Goal: Task Accomplishment & Management: Use online tool/utility

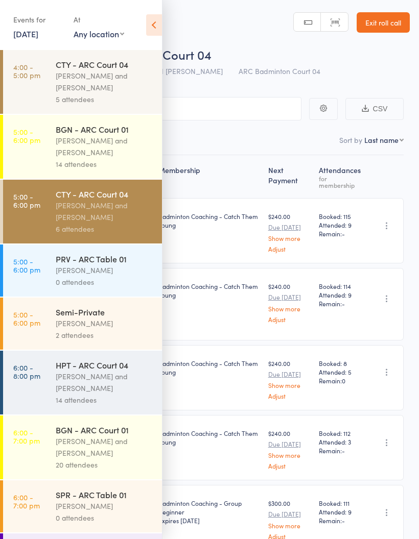
click at [67, 446] on div "[PERSON_NAME] and [PERSON_NAME]" at bounding box center [105, 446] width 98 height 23
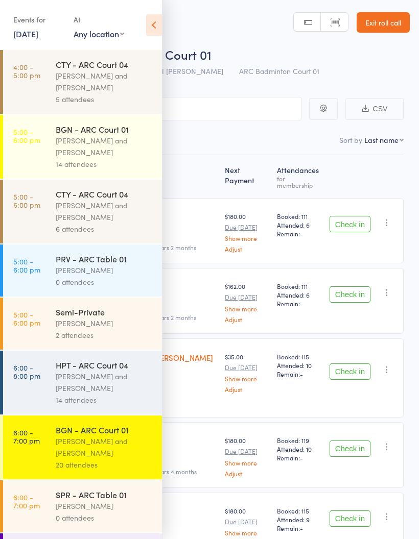
click at [156, 28] on icon at bounding box center [154, 24] width 16 height 21
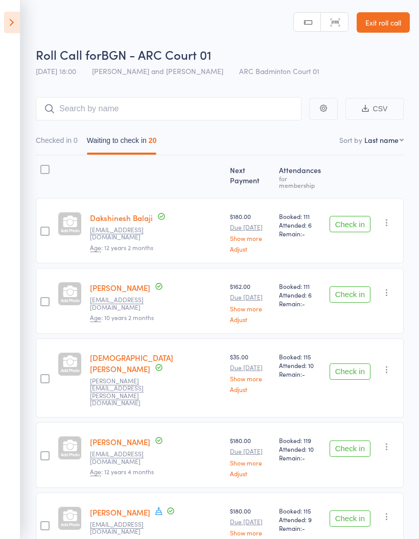
click at [16, 18] on icon at bounding box center [12, 22] width 16 height 21
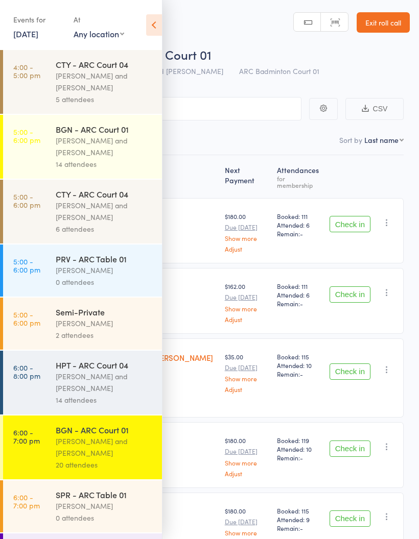
click at [91, 448] on div "[PERSON_NAME] and [PERSON_NAME]" at bounding box center [105, 446] width 98 height 23
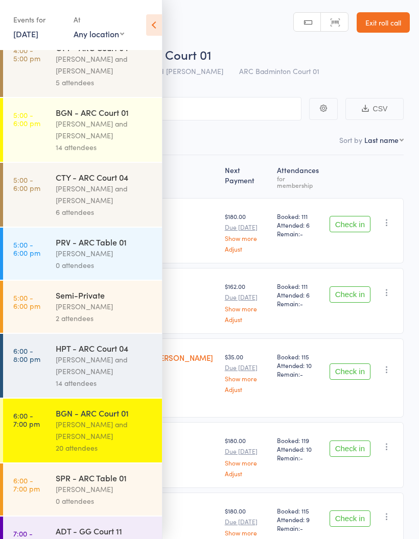
scroll to position [17, 0]
click at [76, 373] on div "[PERSON_NAME] and [PERSON_NAME]" at bounding box center [105, 364] width 98 height 23
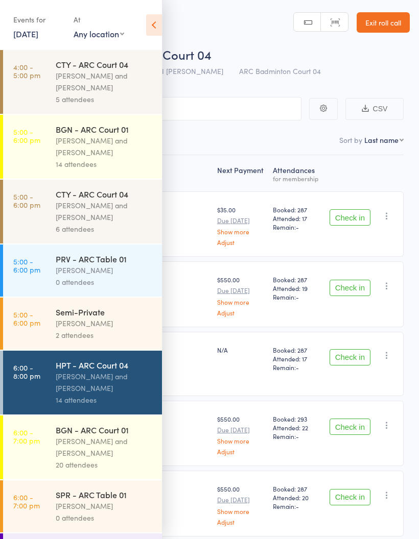
click at [152, 32] on icon at bounding box center [154, 24] width 16 height 21
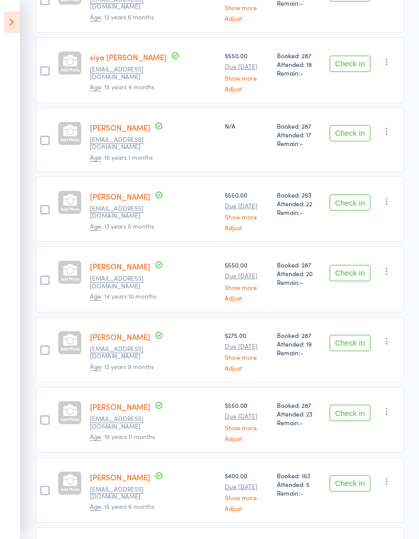
scroll to position [231, 0]
click at [396, 119] on div "Check in Check in Send message Add Note Add Task Add Flag Remove Mark absent" at bounding box center [364, 140] width 78 height 64
click at [385, 126] on icon "button" at bounding box center [386, 131] width 10 height 10
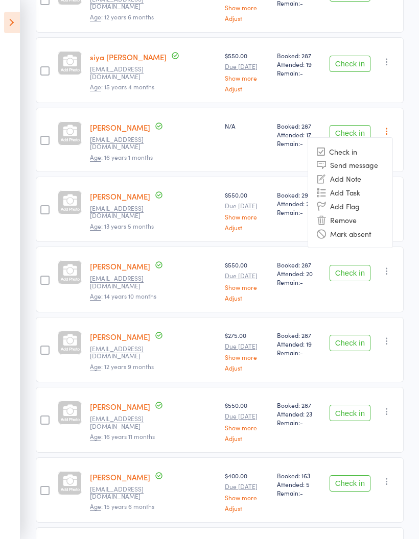
click at [369, 227] on li "Mark absent" at bounding box center [350, 234] width 84 height 14
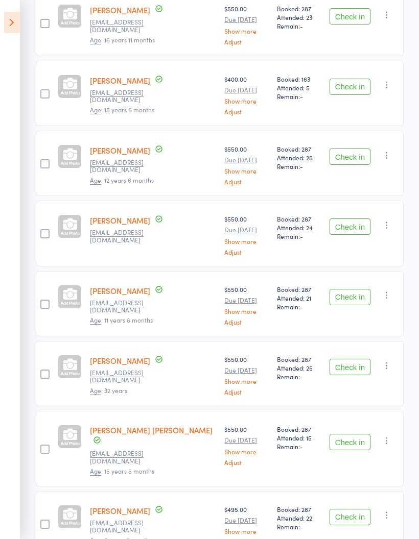
scroll to position [625, 0]
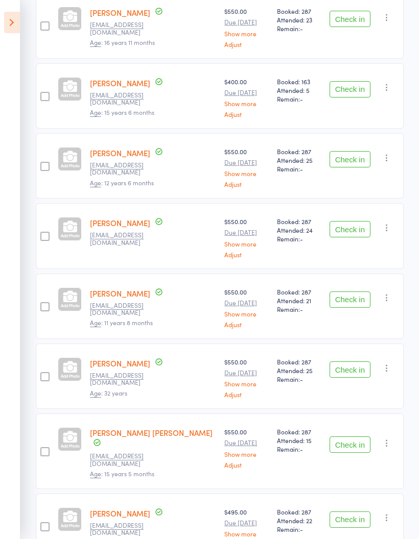
click at [392, 293] on icon "button" at bounding box center [386, 298] width 10 height 10
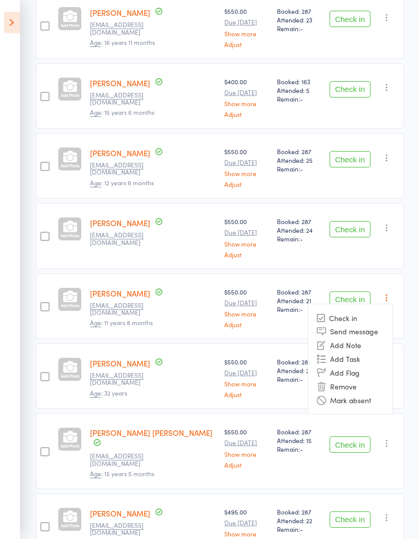
click at [351, 393] on li "Mark absent" at bounding box center [350, 400] width 84 height 14
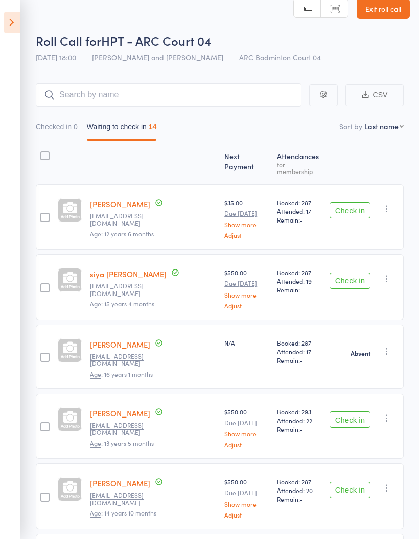
scroll to position [0, 0]
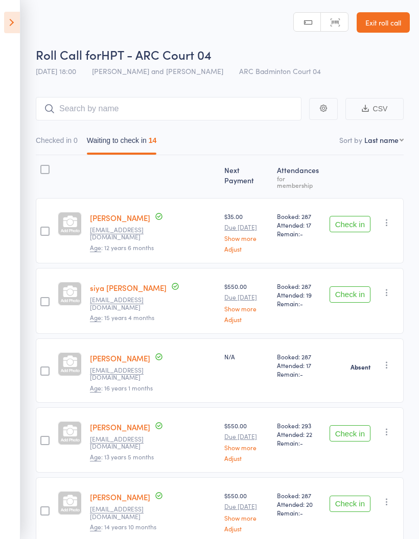
click at [54, 149] on button "Checked in 0" at bounding box center [57, 142] width 42 height 23
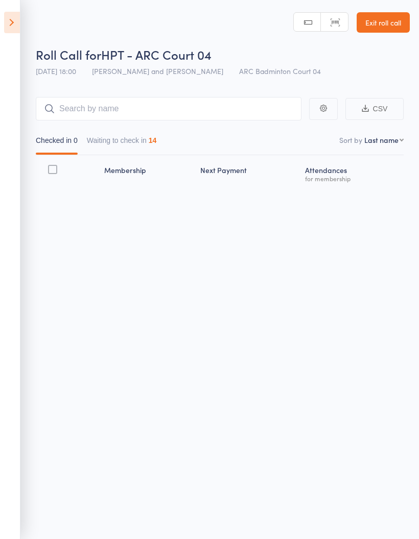
click at [130, 146] on button "Waiting to check in 14" at bounding box center [122, 142] width 70 height 23
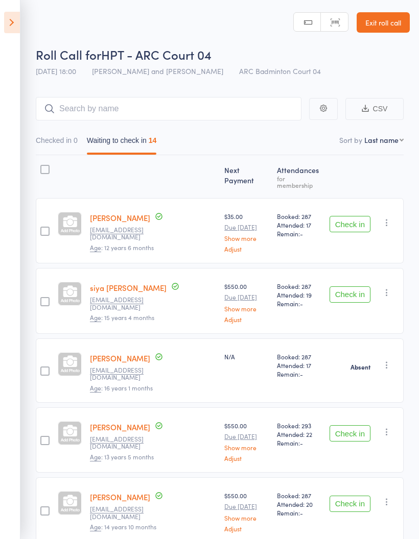
click at [352, 220] on button "Check in" at bounding box center [349, 224] width 41 height 16
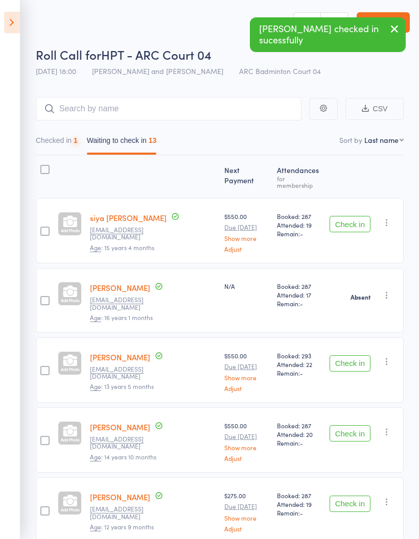
click at [357, 216] on button "Check in" at bounding box center [349, 224] width 41 height 16
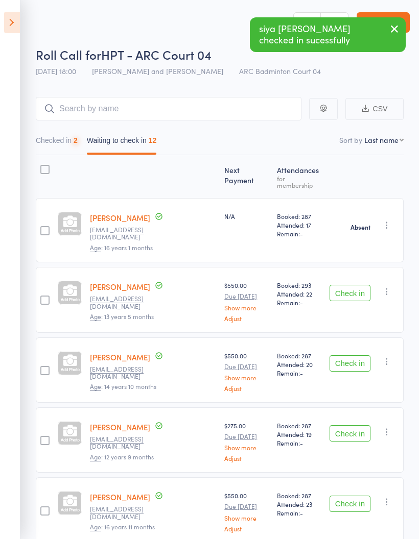
click at [350, 286] on button "Check in" at bounding box center [349, 293] width 41 height 16
click at [362, 296] on div "Check in Check in Send message Add Note Add Task Add Flag Remove Mark absent" at bounding box center [364, 299] width 78 height 65
click at [354, 288] on button "Check in" at bounding box center [349, 293] width 41 height 16
click at [352, 285] on button "Check in" at bounding box center [349, 293] width 41 height 16
click at [357, 285] on button "Check in" at bounding box center [349, 293] width 41 height 16
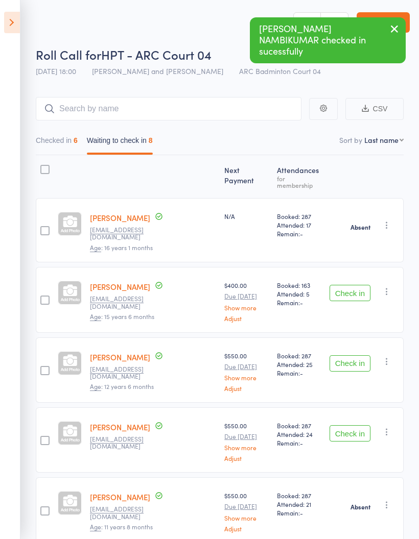
click at [354, 285] on button "Check in" at bounding box center [349, 293] width 41 height 16
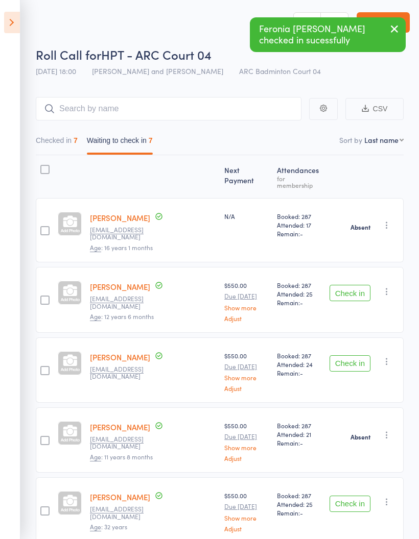
click at [361, 285] on button "Check in" at bounding box center [349, 293] width 41 height 16
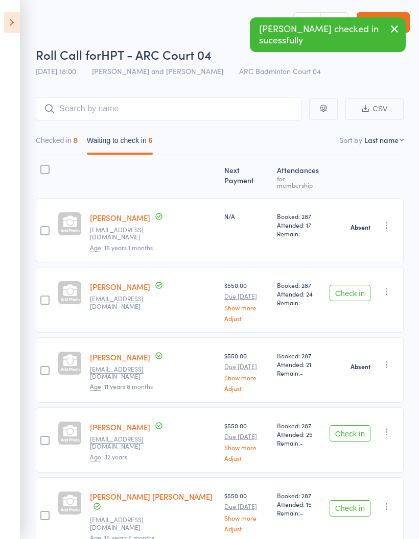
click at [352, 285] on button "Check in" at bounding box center [349, 293] width 41 height 16
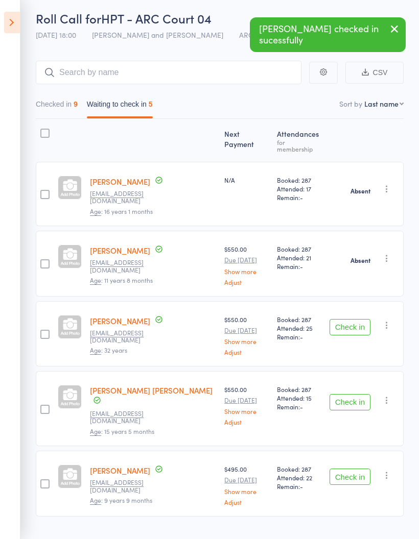
click at [354, 319] on button "Check in" at bounding box center [349, 327] width 41 height 16
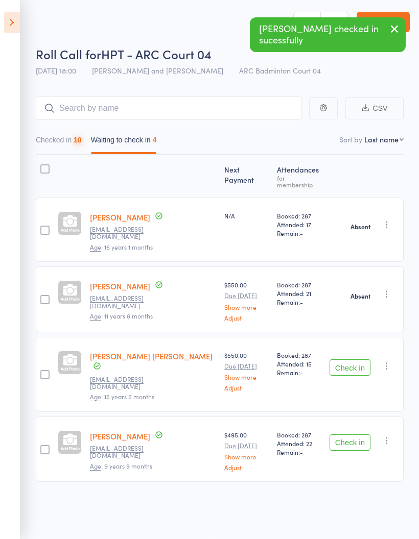
scroll to position [7, 0]
click at [348, 359] on button "Check in" at bounding box center [349, 367] width 41 height 16
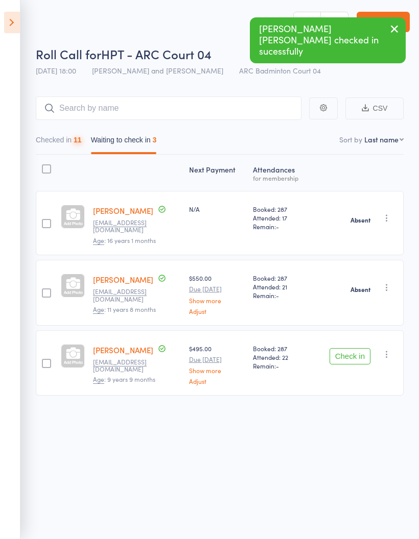
click at [350, 348] on button "Check in" at bounding box center [349, 356] width 41 height 16
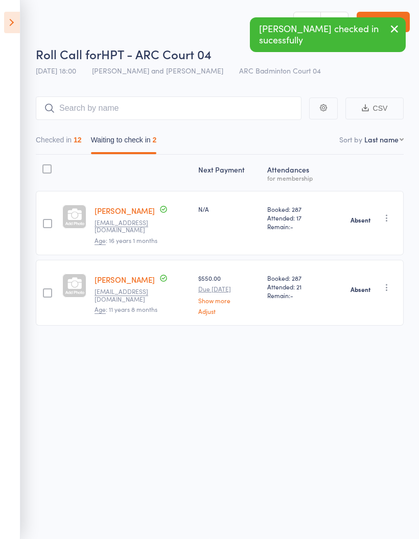
click at [72, 145] on button "Checked in 12" at bounding box center [59, 142] width 46 height 23
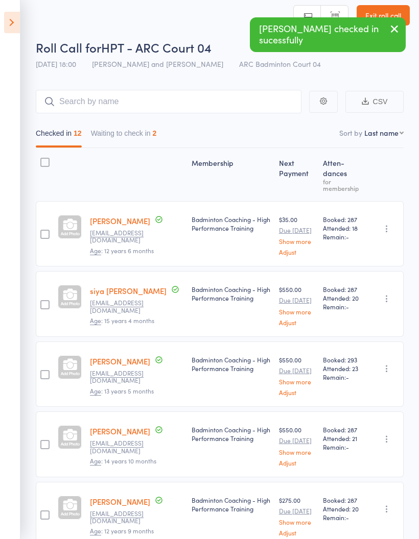
click at [2, 23] on aside "Events for 15 Sep, 2025 15 Sep, 2025 September 2025 Sun Mon Tue Wed Thu Fri Sat…" at bounding box center [10, 269] width 20 height 539
click at [7, 24] on icon at bounding box center [12, 22] width 16 height 21
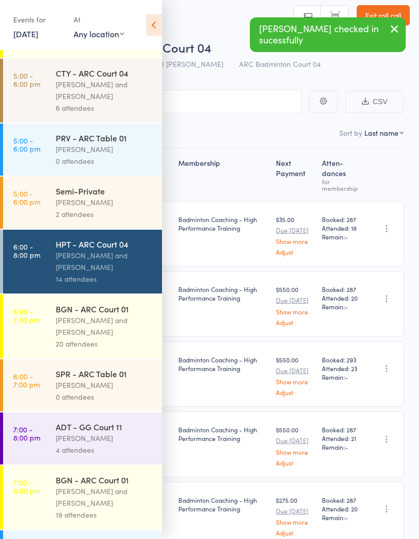
scroll to position [120, 0]
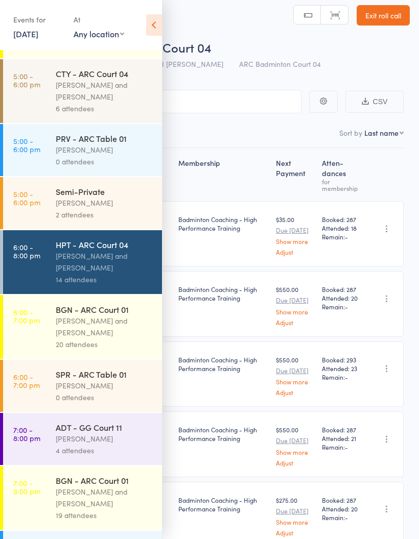
click at [99, 338] on div "[PERSON_NAME] and [PERSON_NAME]" at bounding box center [105, 326] width 98 height 23
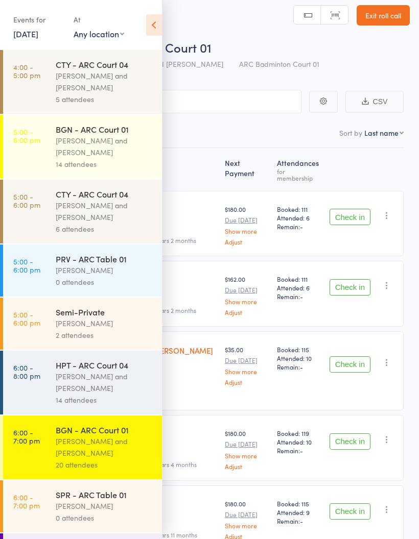
click at [150, 25] on icon at bounding box center [154, 24] width 16 height 21
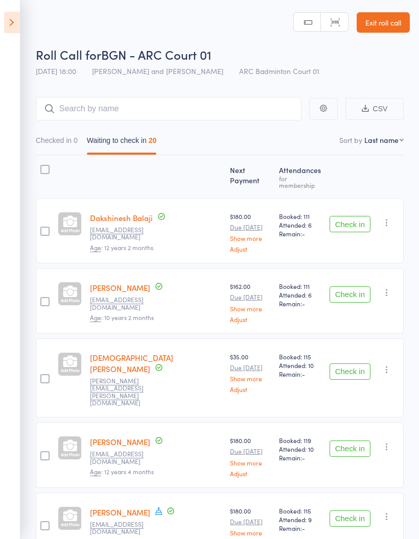
click at [352, 224] on button "Check in" at bounding box center [349, 224] width 41 height 16
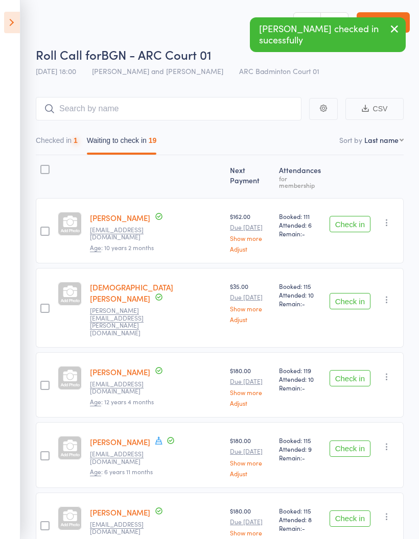
click at [346, 220] on button "Check in" at bounding box center [349, 224] width 41 height 16
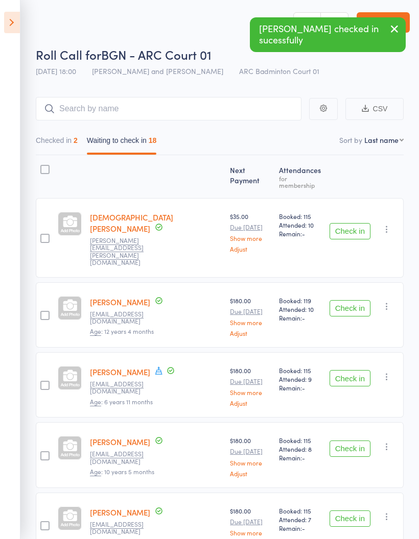
click at [350, 223] on button "Check in" at bounding box center [349, 231] width 41 height 16
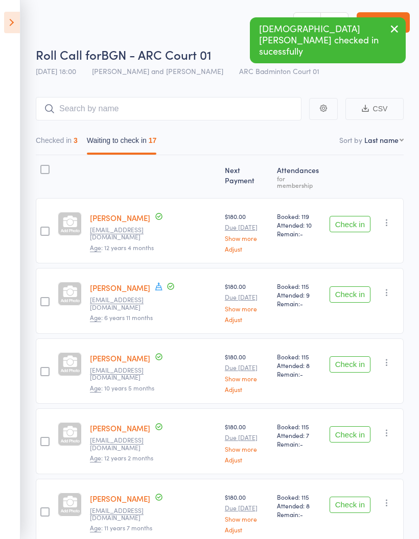
click at [348, 216] on button "Check in" at bounding box center [349, 224] width 41 height 16
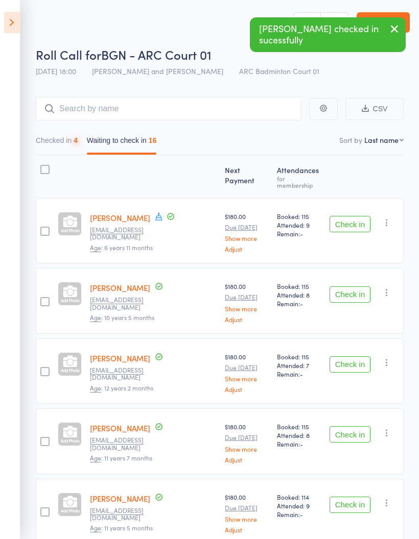
click at [349, 220] on button "Check in" at bounding box center [349, 224] width 41 height 16
click at [350, 223] on button "Check in" at bounding box center [349, 224] width 41 height 16
click at [353, 220] on button "Check in" at bounding box center [349, 224] width 41 height 16
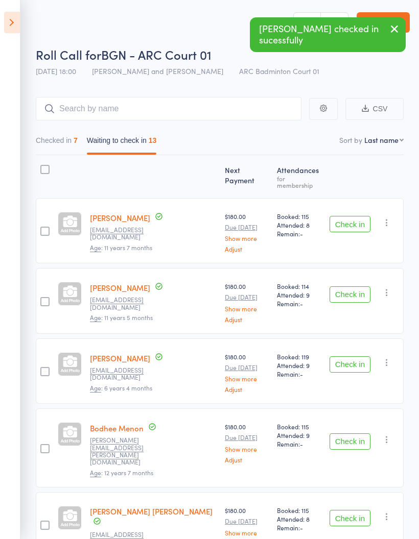
click at [352, 216] on button "Check in" at bounding box center [349, 224] width 41 height 16
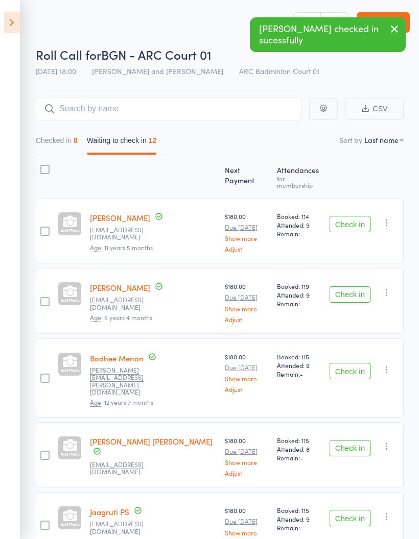
click at [363, 217] on button "Check in" at bounding box center [349, 224] width 41 height 16
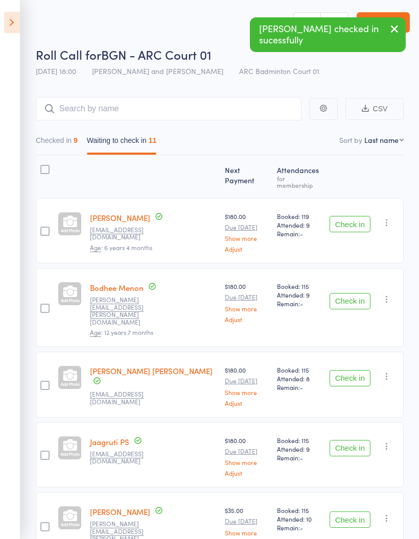
click at [354, 224] on button "Check in" at bounding box center [349, 224] width 41 height 16
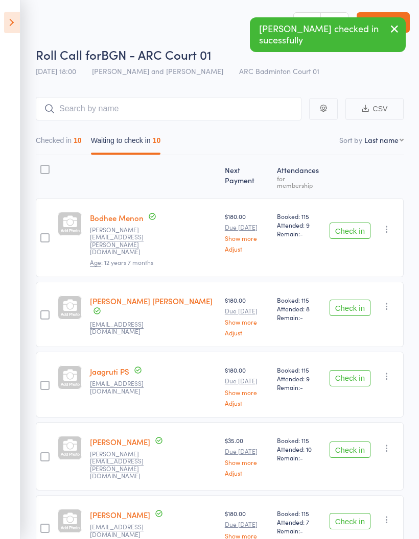
click at [352, 223] on button "Check in" at bounding box center [349, 231] width 41 height 16
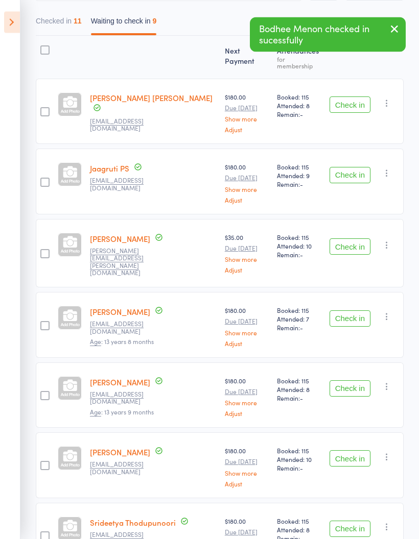
scroll to position [119, 0]
click at [344, 239] on button "Check in" at bounding box center [349, 247] width 41 height 16
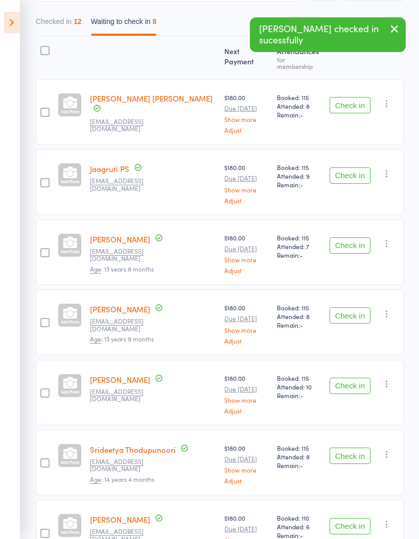
click at [349, 241] on button "Check in" at bounding box center [349, 245] width 41 height 16
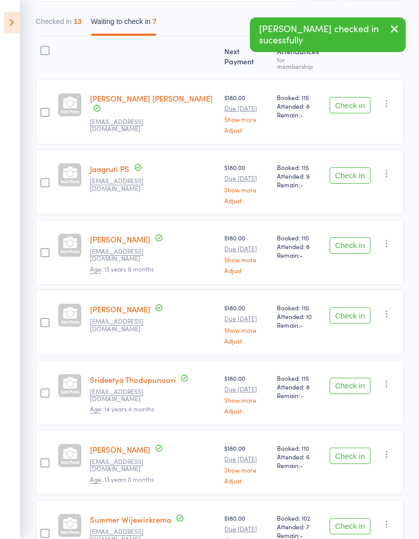
click at [351, 239] on button "Check in" at bounding box center [349, 245] width 41 height 16
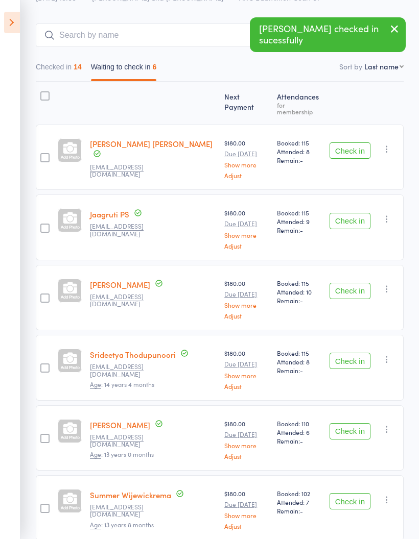
click at [349, 288] on button "Check in" at bounding box center [349, 291] width 41 height 16
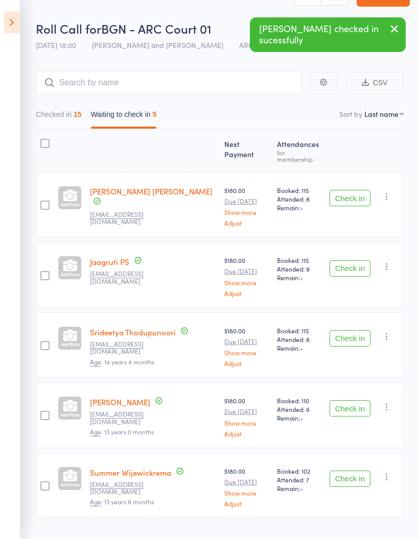
scroll to position [44, 0]
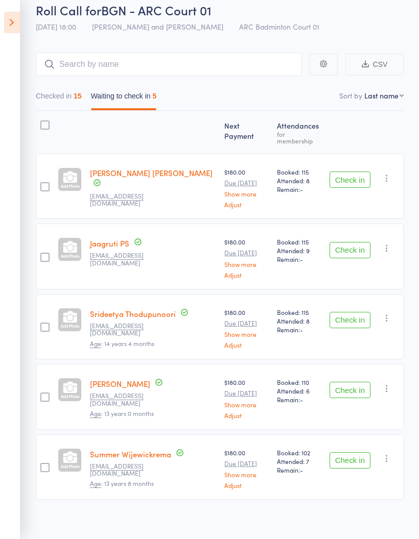
click at [56, 91] on button "Checked in 15" at bounding box center [59, 98] width 46 height 23
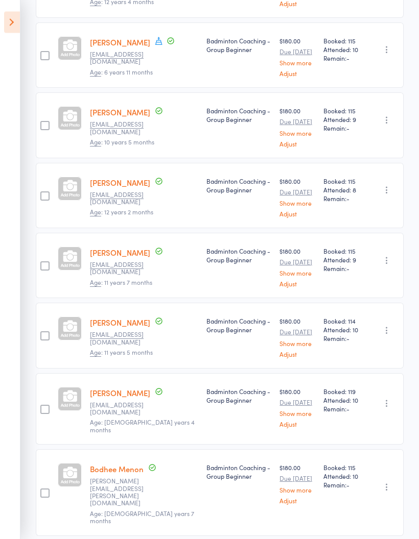
scroll to position [482, 0]
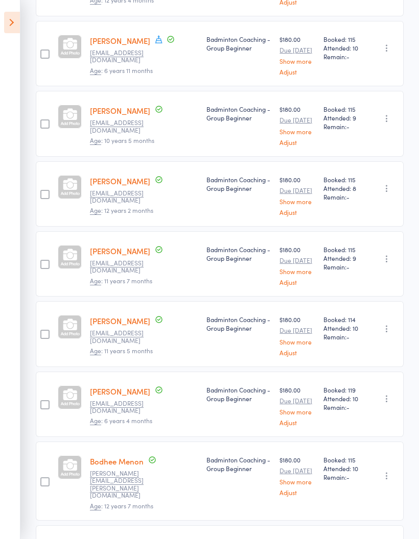
click at [385, 254] on icon "button" at bounding box center [386, 259] width 10 height 10
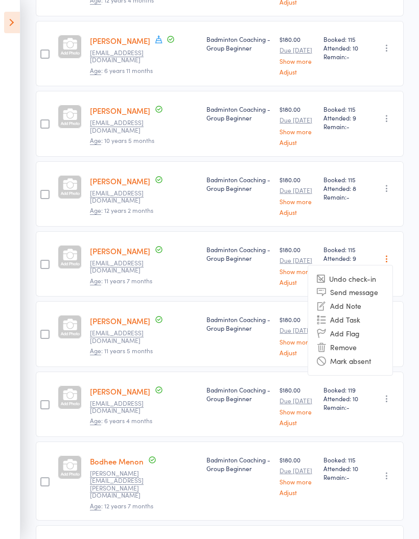
click at [382, 235] on div "Undo check-in Send message Add Note Add Task Add Flag Remove Mark absent" at bounding box center [384, 263] width 37 height 65
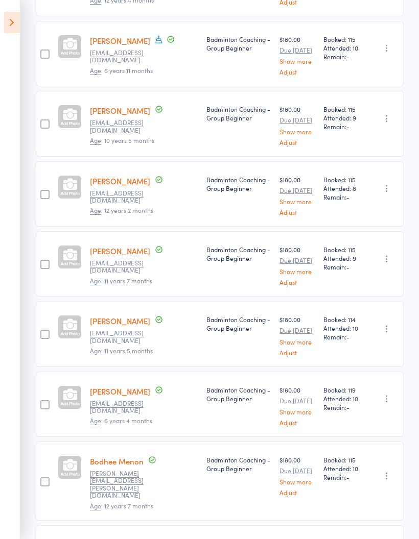
click at [390, 254] on icon "button" at bounding box center [386, 259] width 10 height 10
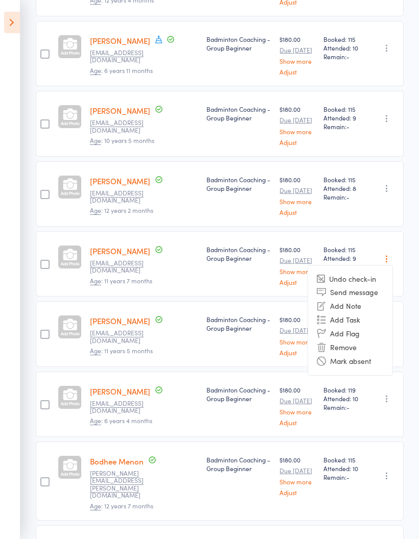
click at [367, 354] on li "Mark absent" at bounding box center [350, 361] width 84 height 14
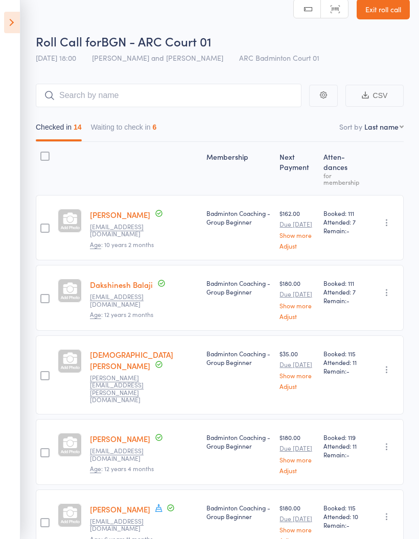
scroll to position [0, 0]
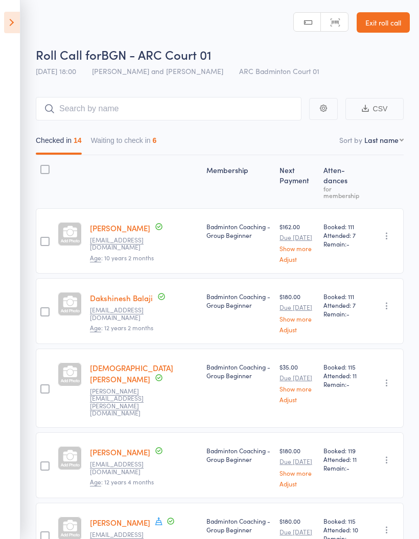
click at [151, 142] on button "Waiting to check in 6" at bounding box center [124, 142] width 66 height 23
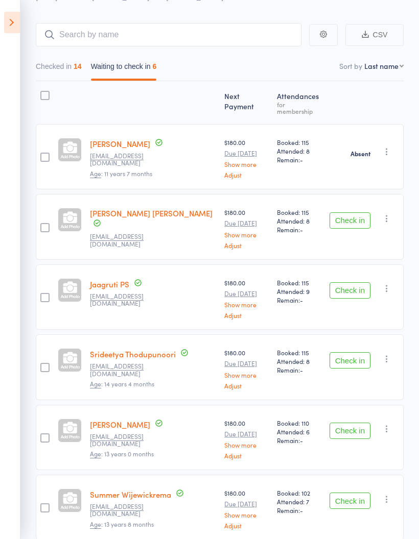
scroll to position [74, 0]
click at [348, 355] on button "Check in" at bounding box center [349, 361] width 41 height 16
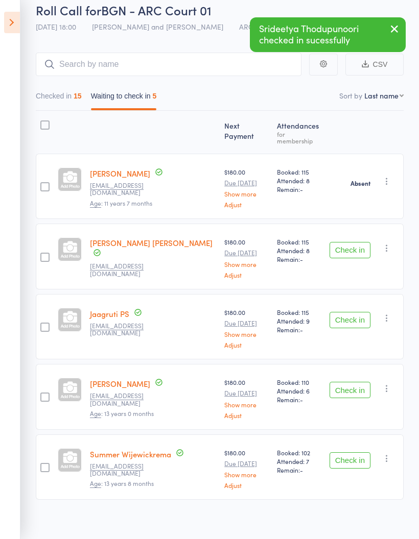
click at [350, 385] on button "Check in" at bounding box center [349, 390] width 41 height 16
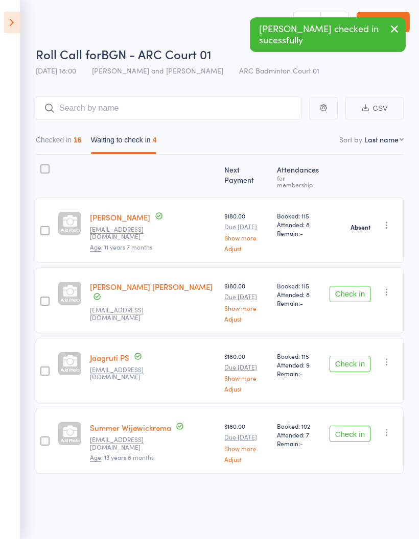
click at [347, 426] on button "Check in" at bounding box center [349, 434] width 41 height 16
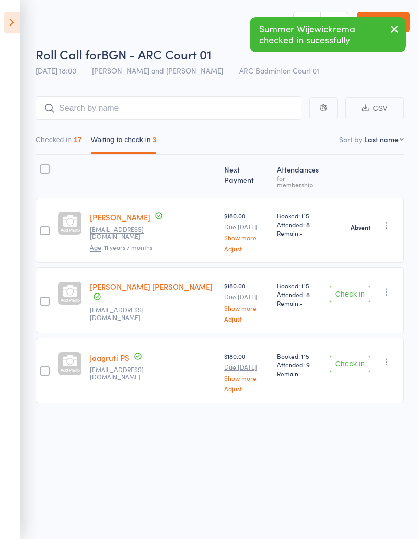
click at [75, 132] on button "Checked in 17" at bounding box center [59, 142] width 46 height 23
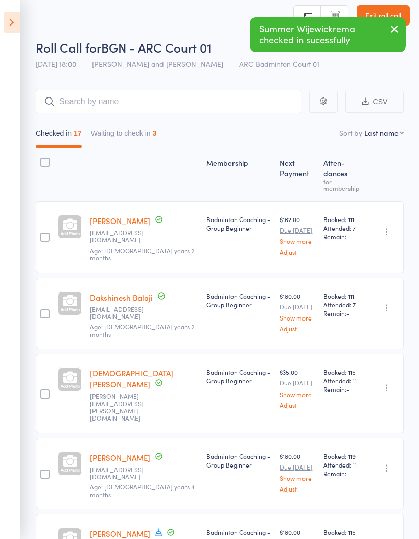
click at [134, 140] on button "Waiting to check in 3" at bounding box center [124, 135] width 66 height 23
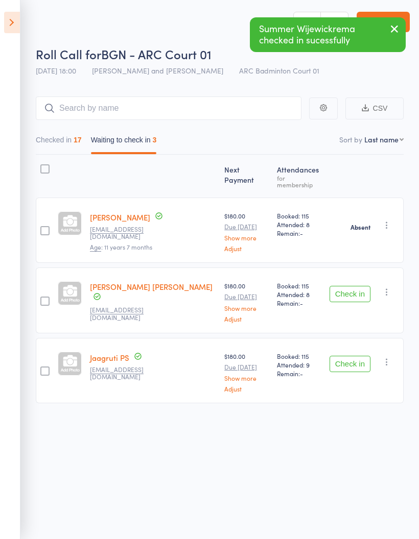
click at [76, 136] on button "Checked in 17" at bounding box center [59, 142] width 46 height 23
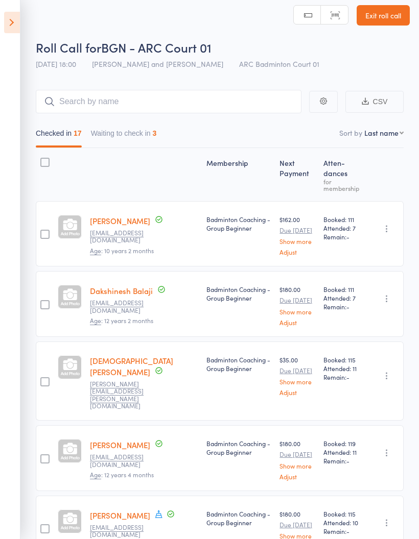
click at [112, 127] on button "Waiting to check in 3" at bounding box center [124, 135] width 66 height 23
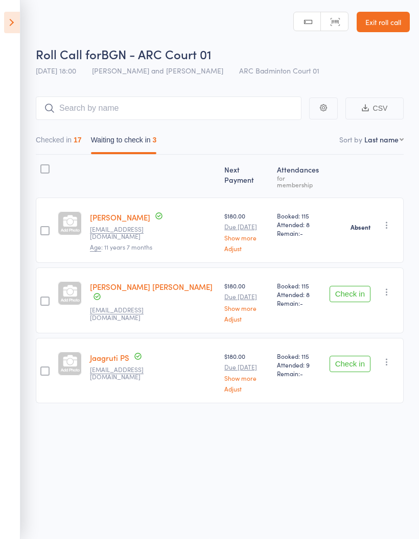
click at [385, 220] on icon "button" at bounding box center [386, 225] width 10 height 10
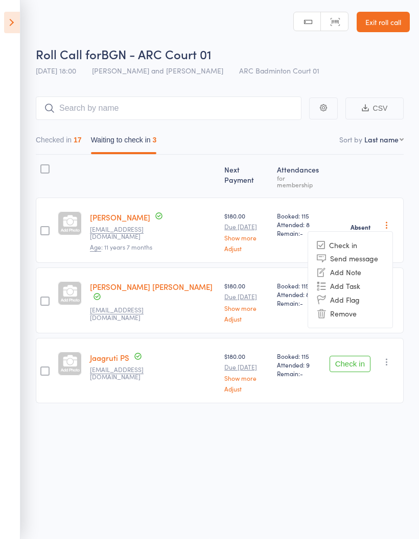
click at [324, 239] on li "Check in" at bounding box center [350, 245] width 84 height 13
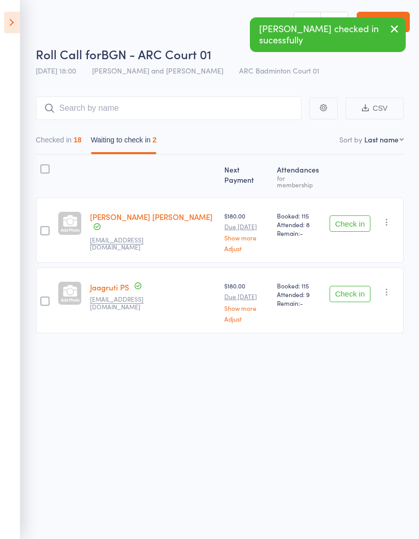
click at [47, 131] on button "Checked in 18" at bounding box center [59, 142] width 46 height 23
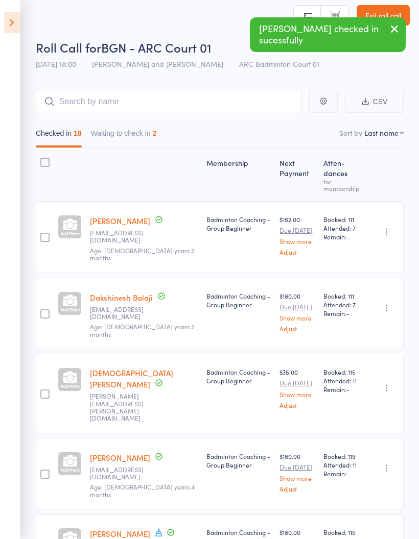
click at [117, 141] on button "Waiting to check in 2" at bounding box center [124, 135] width 66 height 23
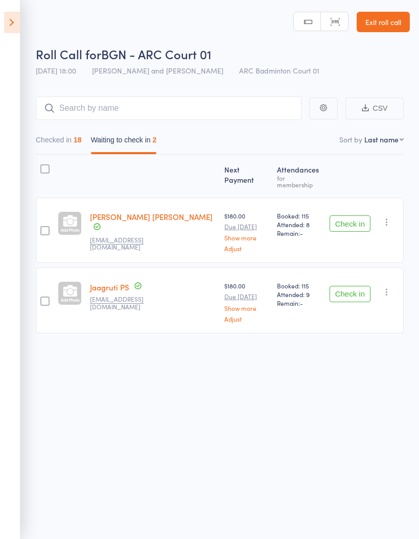
scroll to position [5, 0]
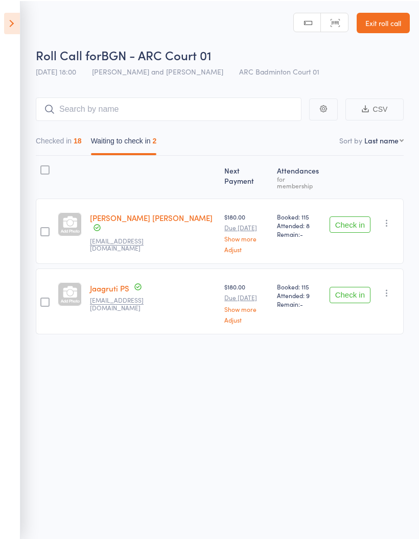
click at [71, 135] on button "Checked in 18" at bounding box center [59, 142] width 46 height 23
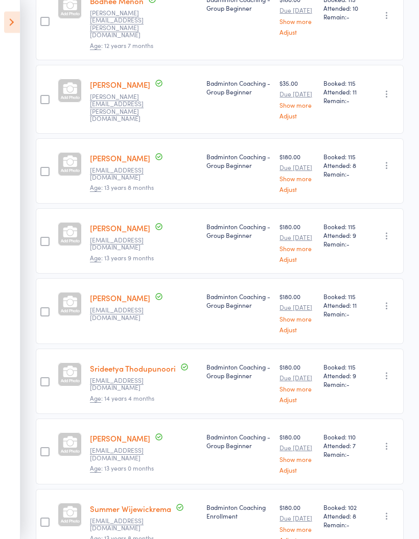
scroll to position [942, 0]
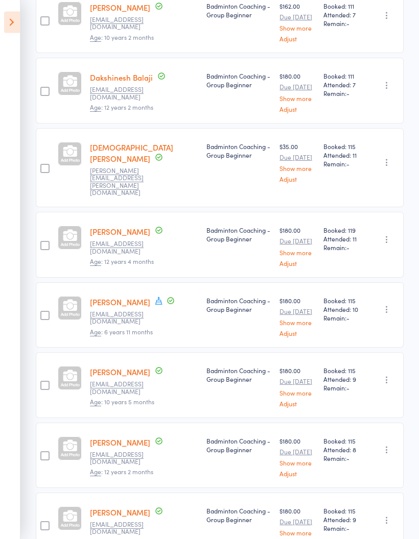
click at [12, 26] on icon at bounding box center [12, 22] width 16 height 21
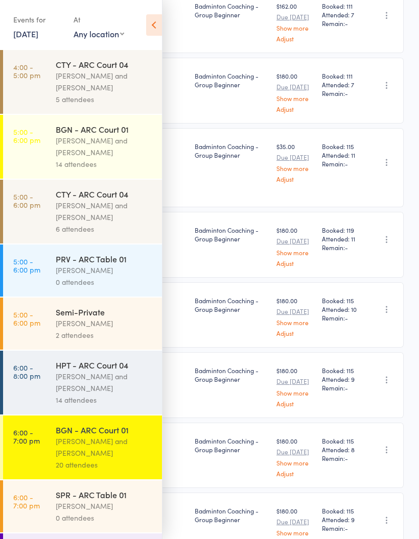
click at [99, 141] on div "[PERSON_NAME] and [PERSON_NAME]" at bounding box center [105, 146] width 98 height 23
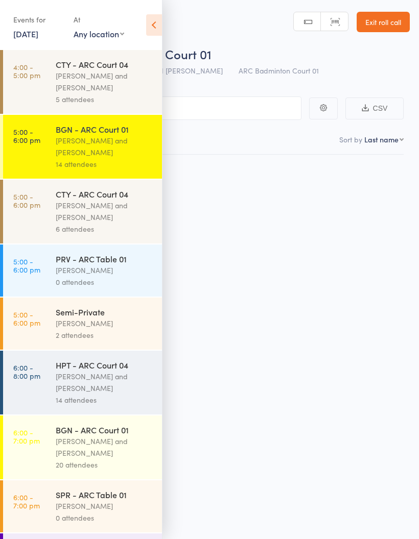
scroll to position [7, 0]
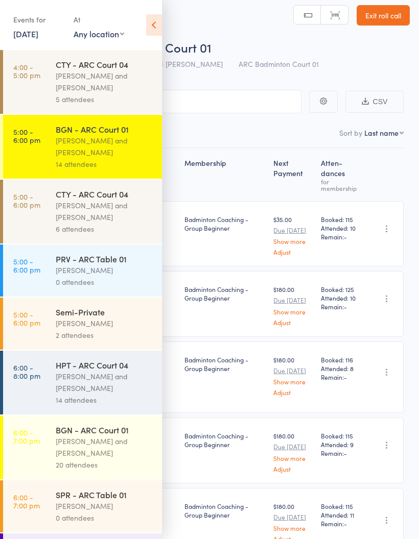
click at [151, 28] on icon at bounding box center [154, 24] width 16 height 21
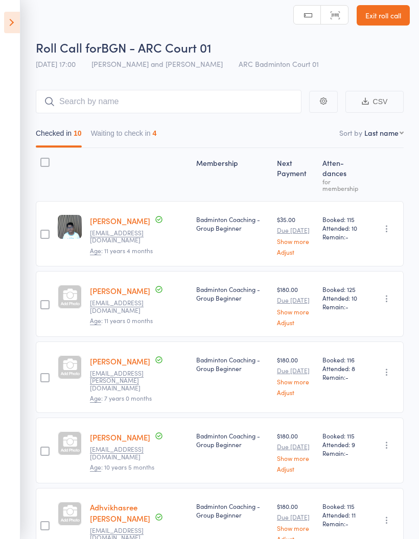
click at [146, 132] on button "Waiting to check in 4" at bounding box center [124, 135] width 66 height 23
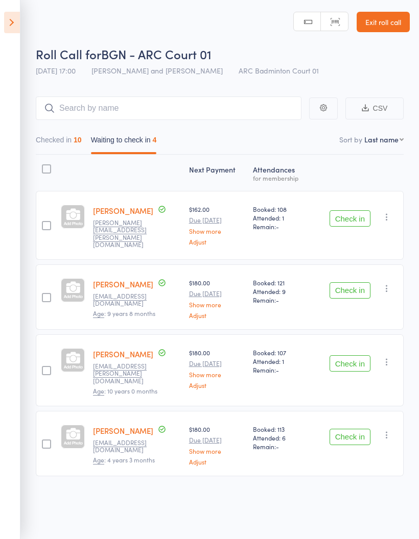
click at [63, 137] on button "Checked in 10" at bounding box center [59, 142] width 46 height 23
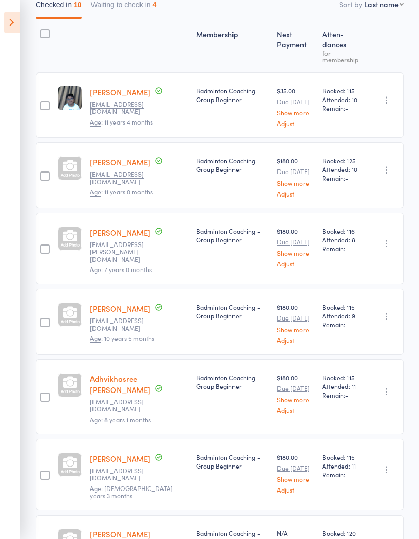
scroll to position [0, 0]
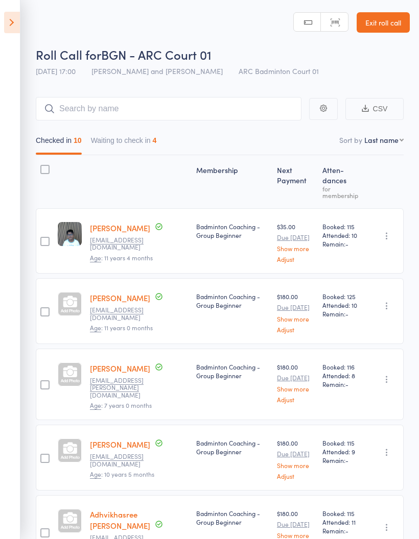
click at [4, 27] on icon at bounding box center [12, 22] width 16 height 21
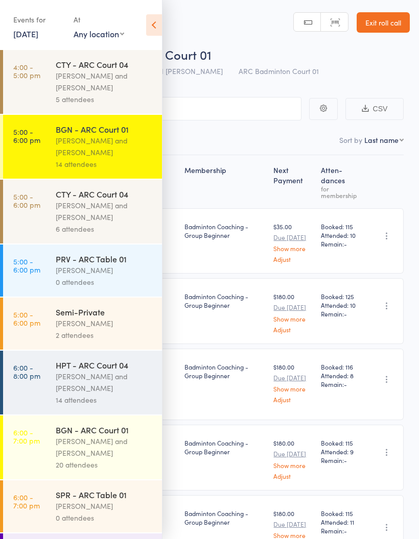
click at [85, 453] on div "[PERSON_NAME] and [PERSON_NAME]" at bounding box center [105, 446] width 98 height 23
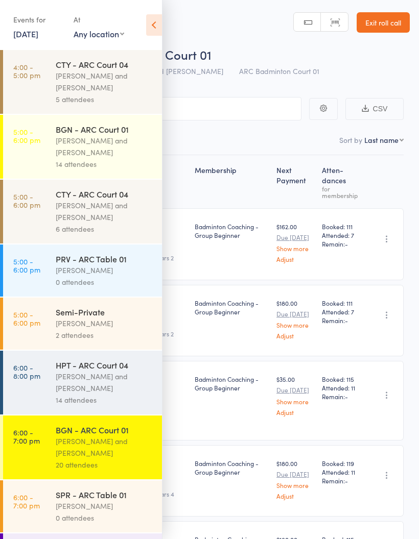
click at [159, 31] on icon at bounding box center [154, 24] width 16 height 21
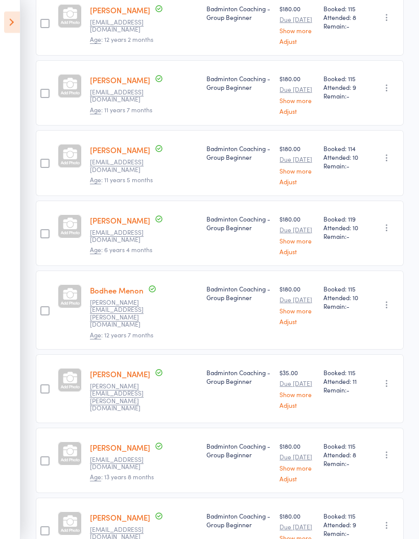
scroll to position [650, 0]
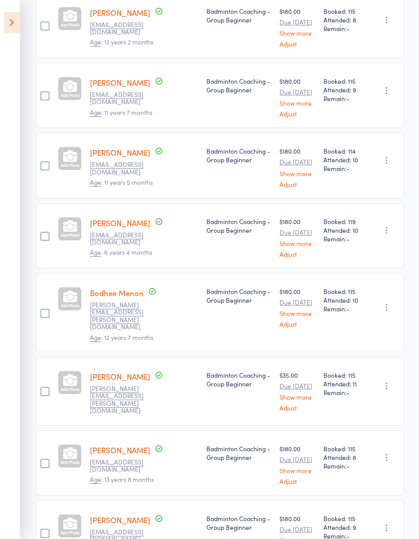
click at [2, 21] on aside "Events for 15 Sep, 2025 15 Sep, 2025 September 2025 Sun Mon Tue Wed Thu Fri Sat…" at bounding box center [10, 269] width 20 height 539
click at [11, 28] on icon at bounding box center [12, 22] width 16 height 21
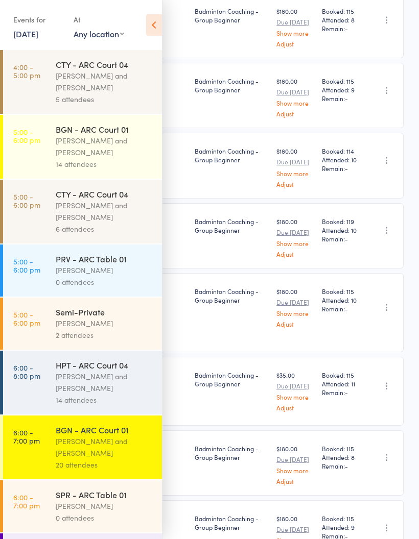
click at [36, 458] on link "6:00 - 7:00 pm BGN - ARC Court 01 Antonio Emanuel and Vinh Nguyen 20 attendees" at bounding box center [82, 448] width 159 height 64
click at [158, 22] on icon at bounding box center [154, 24] width 16 height 21
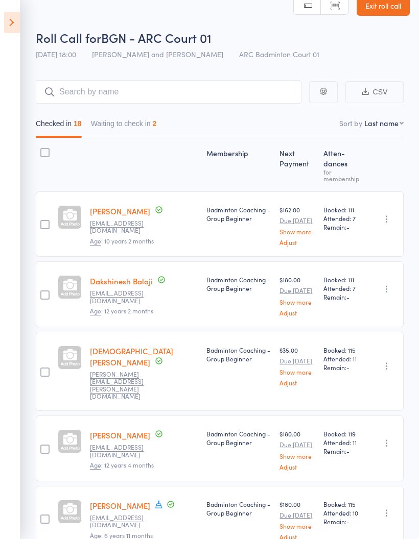
scroll to position [0, 0]
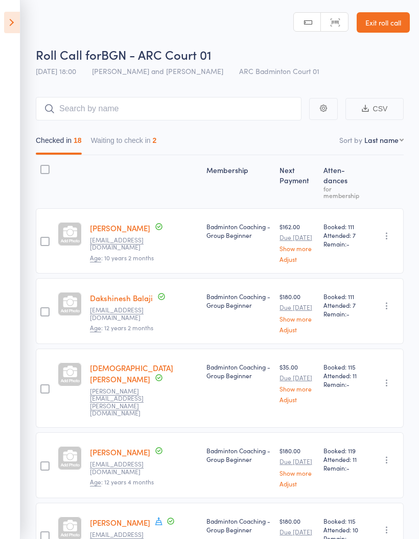
click at [122, 141] on button "Waiting to check in 2" at bounding box center [124, 142] width 66 height 23
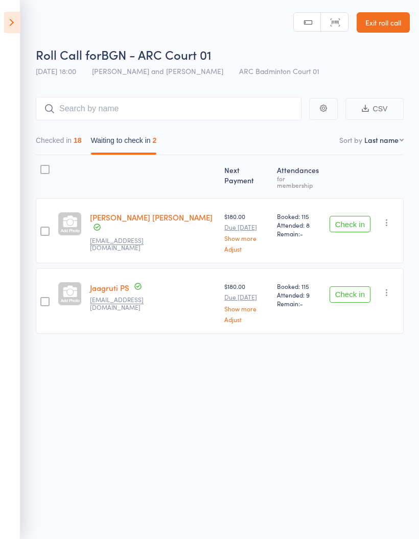
click at [56, 133] on button "Checked in 18" at bounding box center [59, 142] width 46 height 23
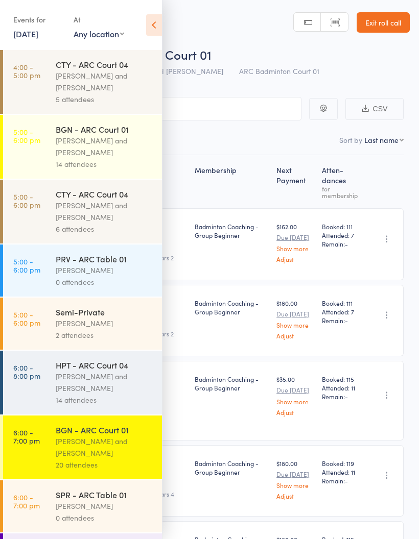
click at [88, 435] on div "BGN - ARC Court 01" at bounding box center [105, 429] width 98 height 11
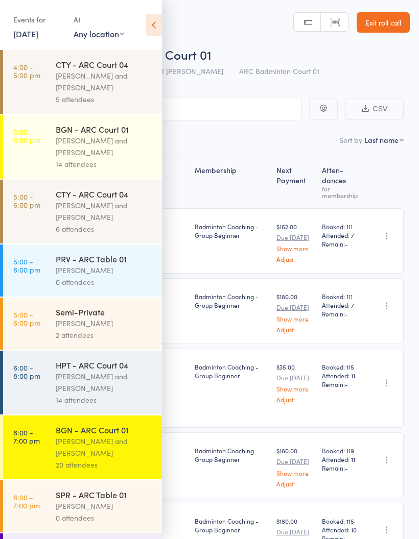
click at [152, 26] on icon at bounding box center [154, 24] width 16 height 21
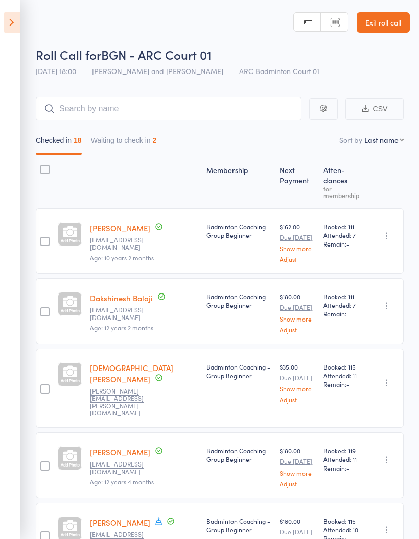
click at [157, 140] on div "2" at bounding box center [155, 140] width 4 height 8
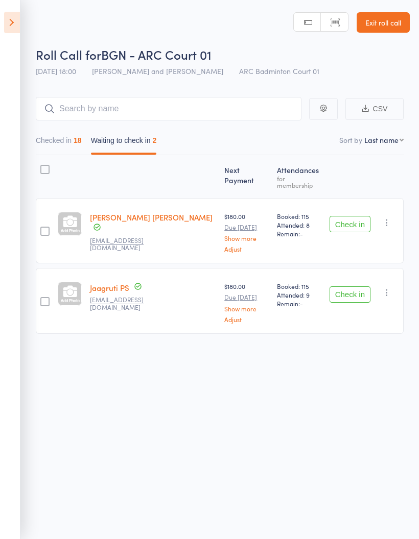
click at [41, 149] on button "Checked in 18" at bounding box center [59, 142] width 46 height 23
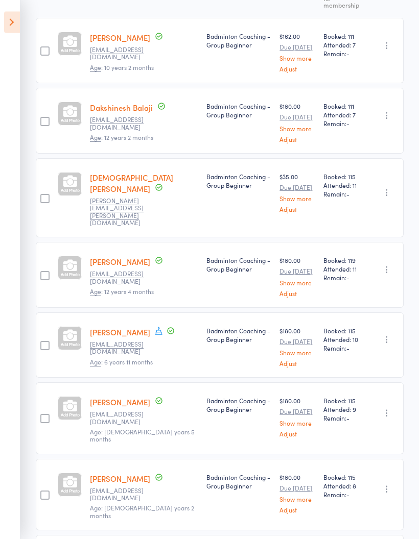
scroll to position [163, 0]
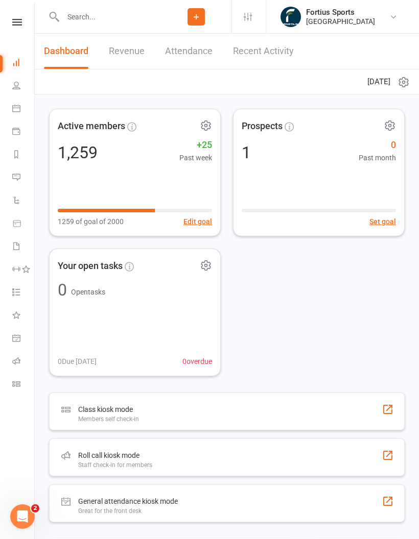
click at [24, 361] on link "Roll call" at bounding box center [23, 362] width 23 height 23
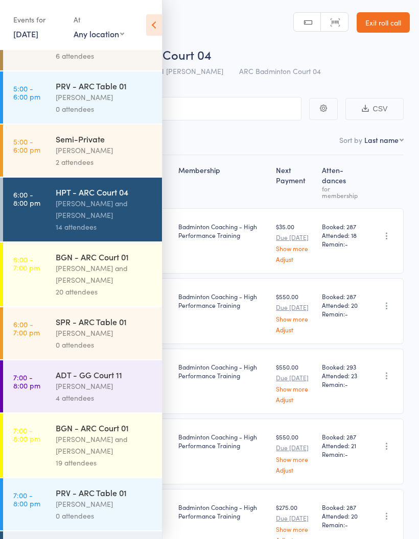
scroll to position [170, 0]
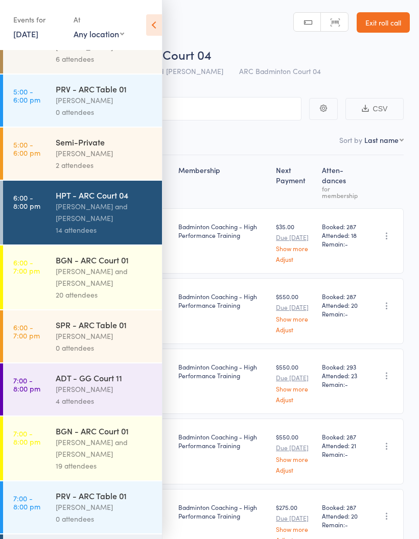
click at [98, 299] on div "20 attendees" at bounding box center [105, 295] width 98 height 12
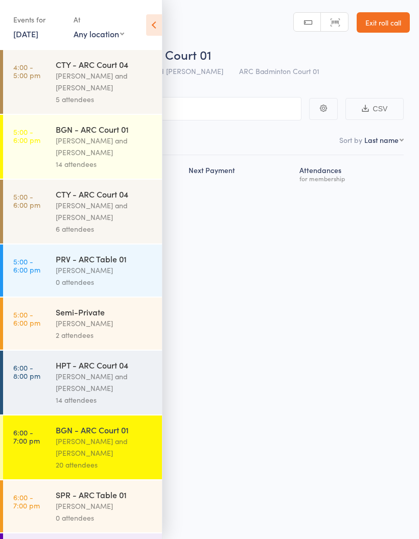
click at [148, 30] on icon at bounding box center [154, 24] width 16 height 21
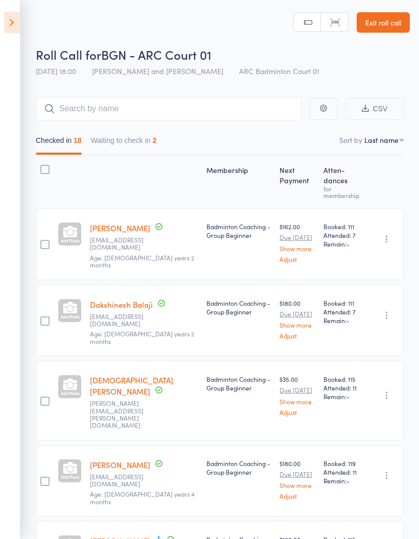
click at [157, 138] on button "Waiting to check in 2" at bounding box center [124, 142] width 66 height 23
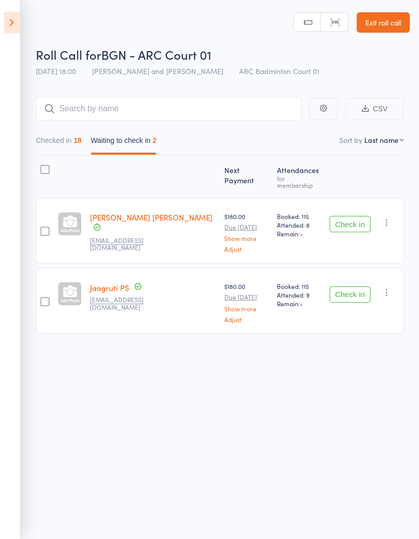
click at [38, 140] on button "Checked in 18" at bounding box center [59, 142] width 46 height 23
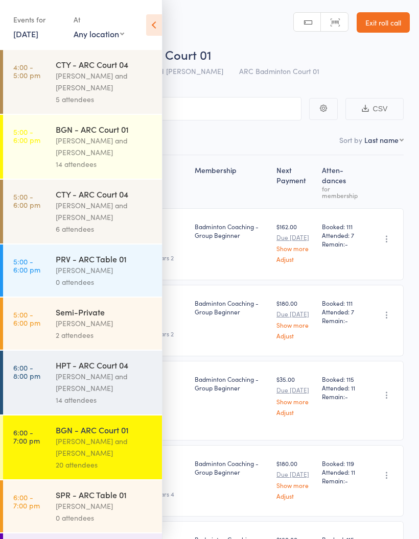
click at [61, 459] on div "[PERSON_NAME] and [PERSON_NAME]" at bounding box center [105, 446] width 98 height 23
click at [147, 22] on icon at bounding box center [154, 24] width 16 height 21
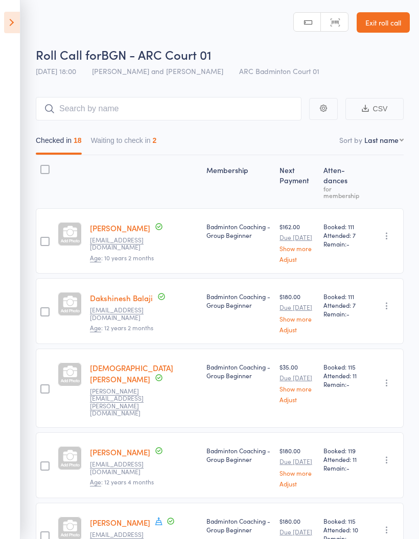
click at [43, 136] on button "Checked in 18" at bounding box center [59, 142] width 46 height 23
click at [43, 141] on button "Checked in 18" at bounding box center [59, 142] width 46 height 23
click at [146, 155] on button "Waiting to check in 2" at bounding box center [124, 142] width 66 height 23
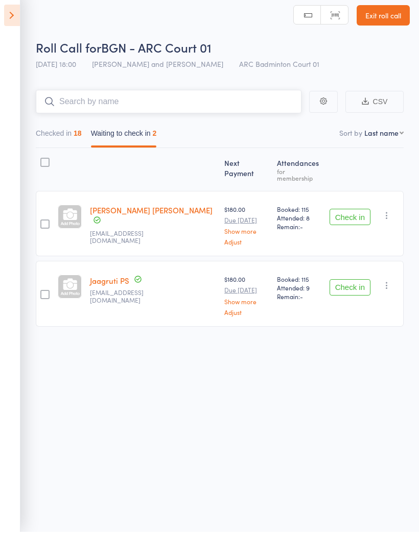
click at [129, 97] on input "search" at bounding box center [168, 108] width 265 height 23
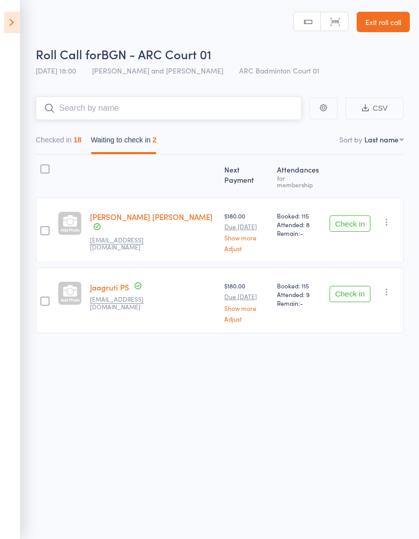
click at [45, 131] on button "Checked in 18" at bounding box center [59, 142] width 46 height 23
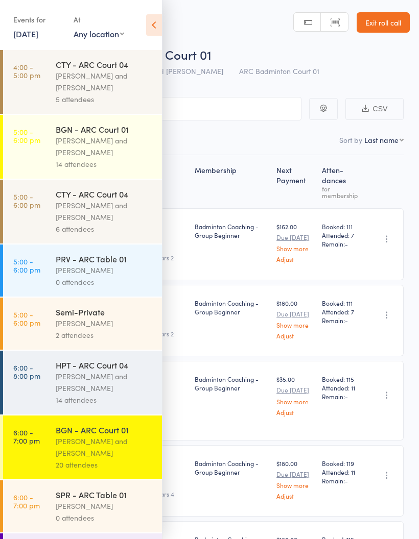
click at [56, 458] on div "[PERSON_NAME] and [PERSON_NAME]" at bounding box center [105, 446] width 98 height 23
click at [62, 435] on div "BGN - ARC Court 01" at bounding box center [105, 429] width 98 height 11
click at [149, 22] on icon at bounding box center [154, 24] width 16 height 21
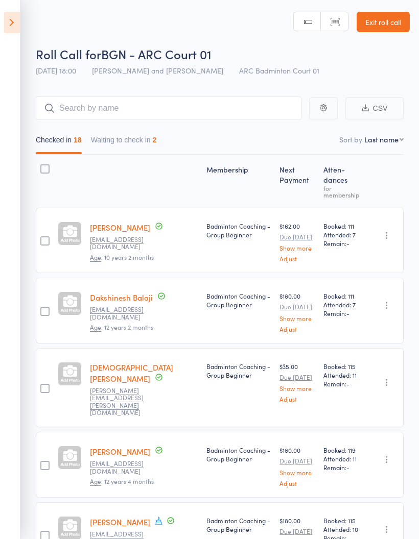
scroll to position [14, 0]
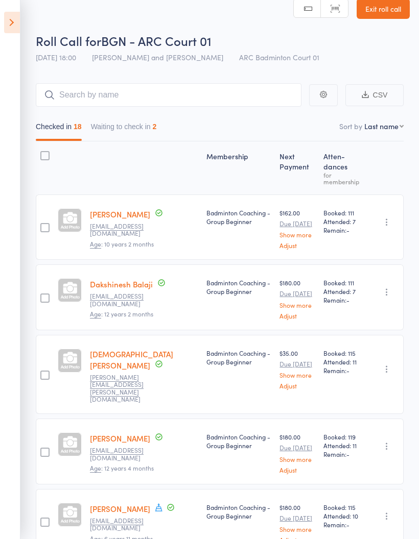
click at [157, 122] on button "Waiting to check in 2" at bounding box center [124, 128] width 66 height 23
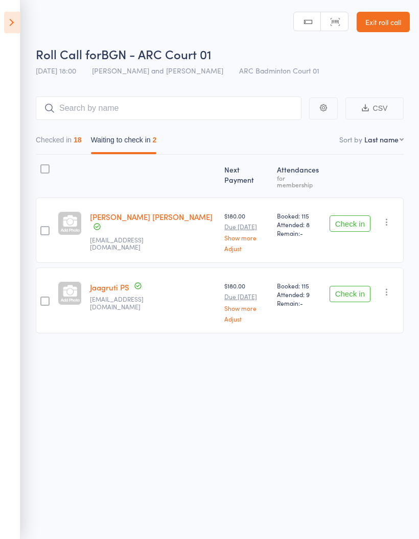
scroll to position [7, 0]
click at [70, 133] on button "Checked in 18" at bounding box center [59, 142] width 46 height 23
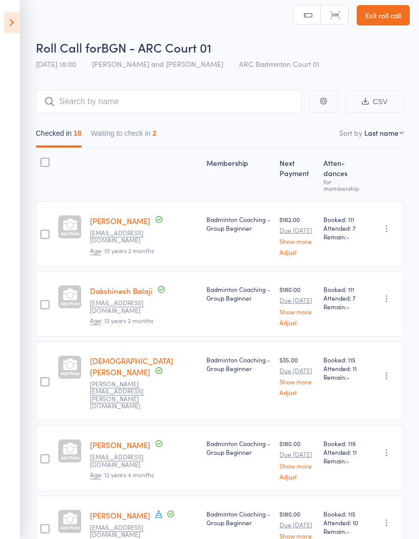
click at [142, 135] on button "Waiting to check in 2" at bounding box center [124, 135] width 66 height 23
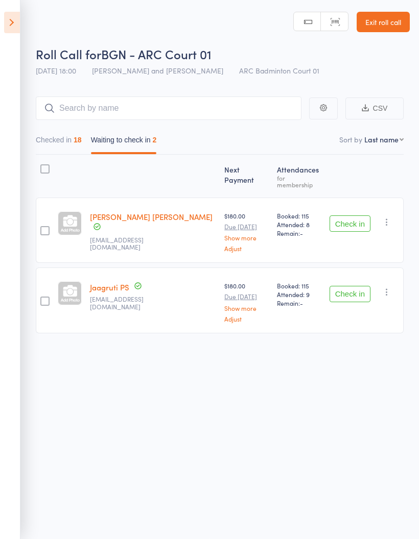
click at [77, 136] on div "18" at bounding box center [78, 140] width 8 height 8
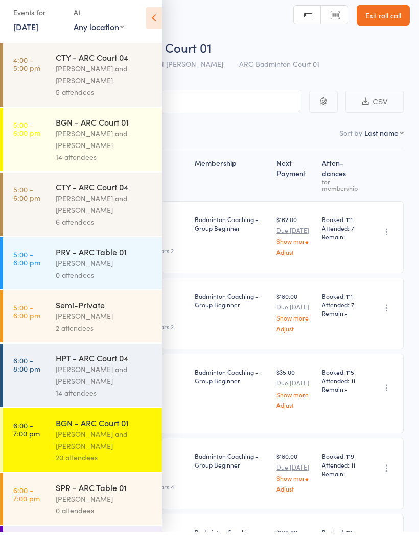
scroll to position [7, 0]
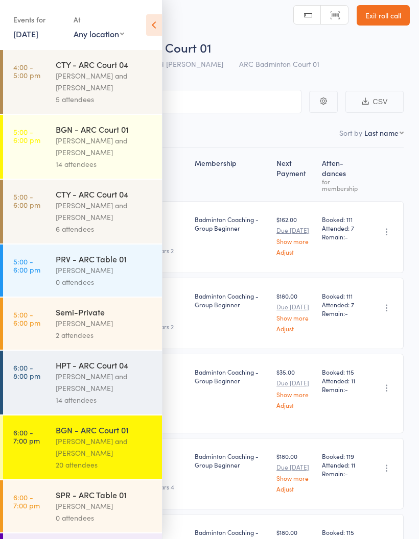
click at [99, 447] on div "[PERSON_NAME] and [PERSON_NAME]" at bounding box center [105, 446] width 98 height 23
click at [153, 25] on icon at bounding box center [154, 24] width 16 height 21
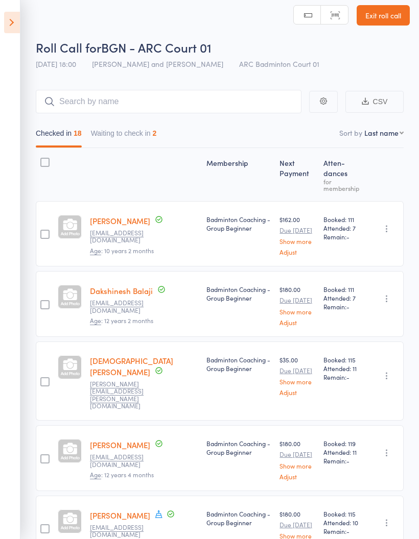
click at [140, 133] on button "Waiting to check in 2" at bounding box center [124, 135] width 66 height 23
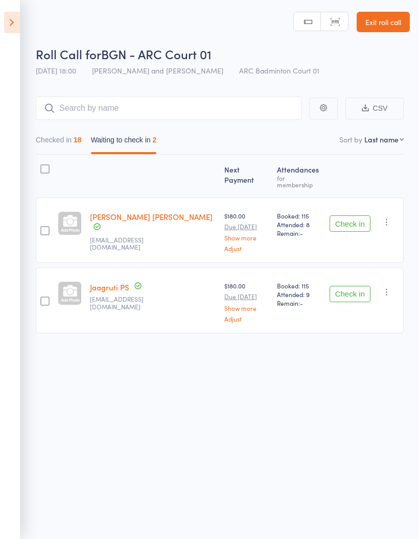
click at [71, 144] on button "Checked in 18" at bounding box center [59, 142] width 46 height 23
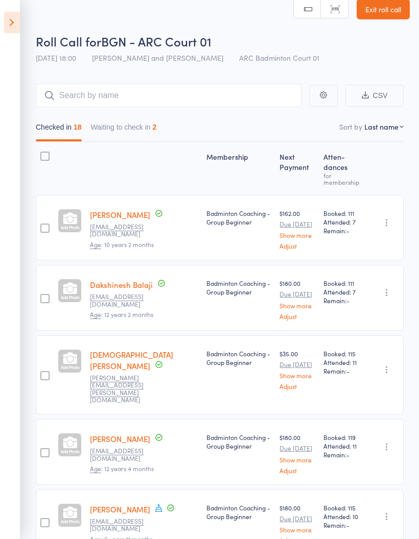
scroll to position [0, 0]
